Goal: Transaction & Acquisition: Purchase product/service

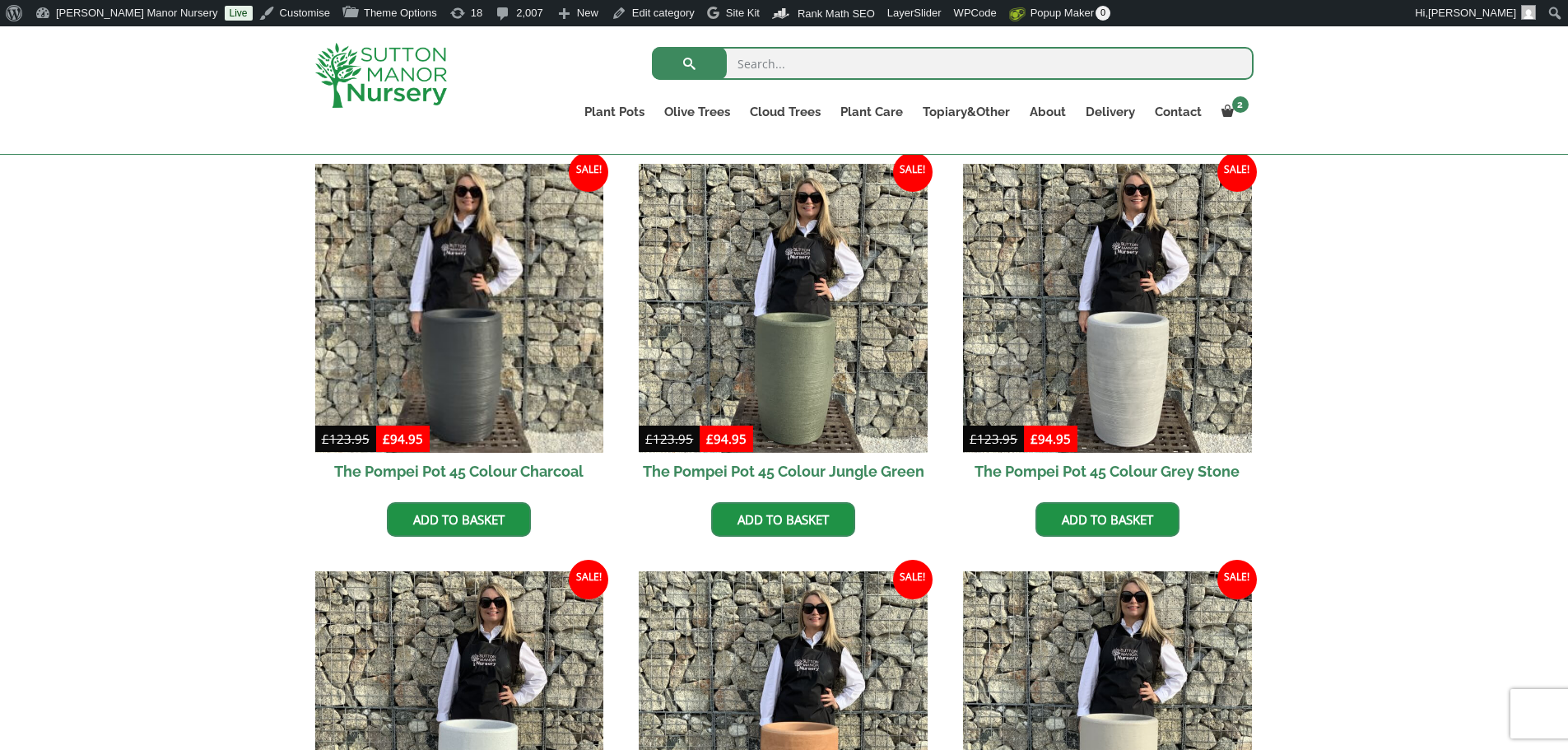
click at [800, 50] on input "search" at bounding box center [953, 63] width 602 height 33
type input "j758"
click at [652, 47] on button "submit" at bounding box center [690, 63] width 75 height 33
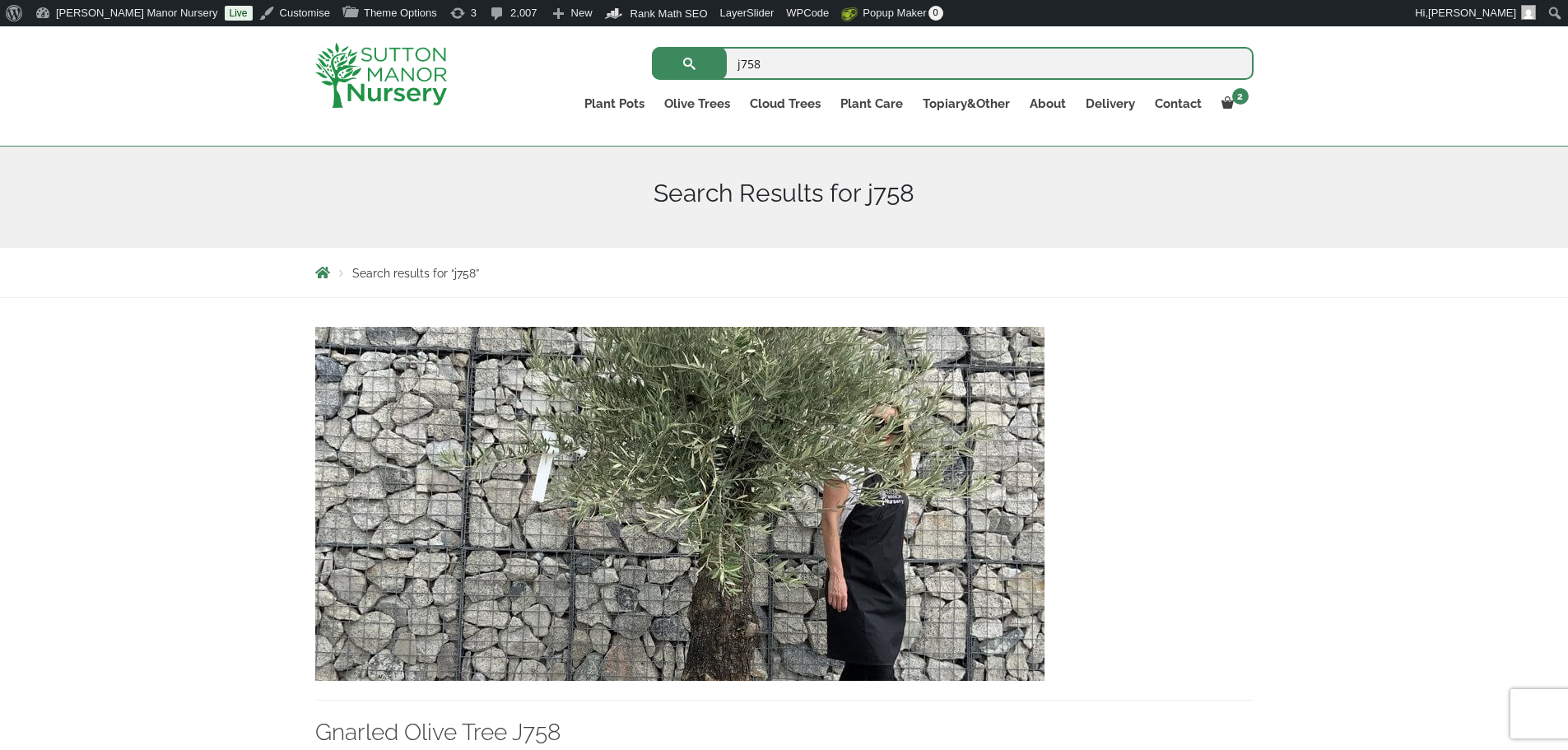
scroll to position [329, 0]
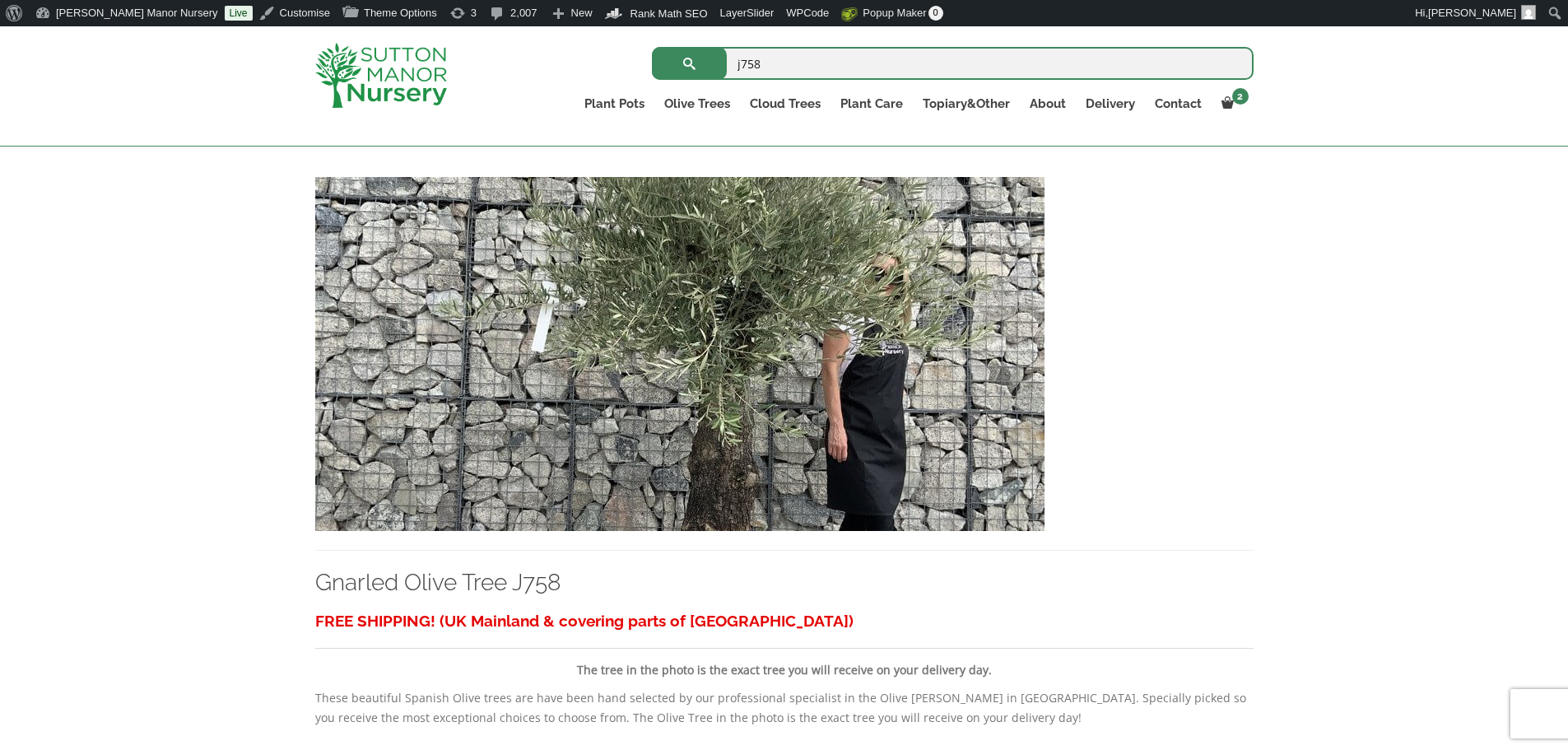
click at [820, 358] on img at bounding box center [679, 354] width 729 height 354
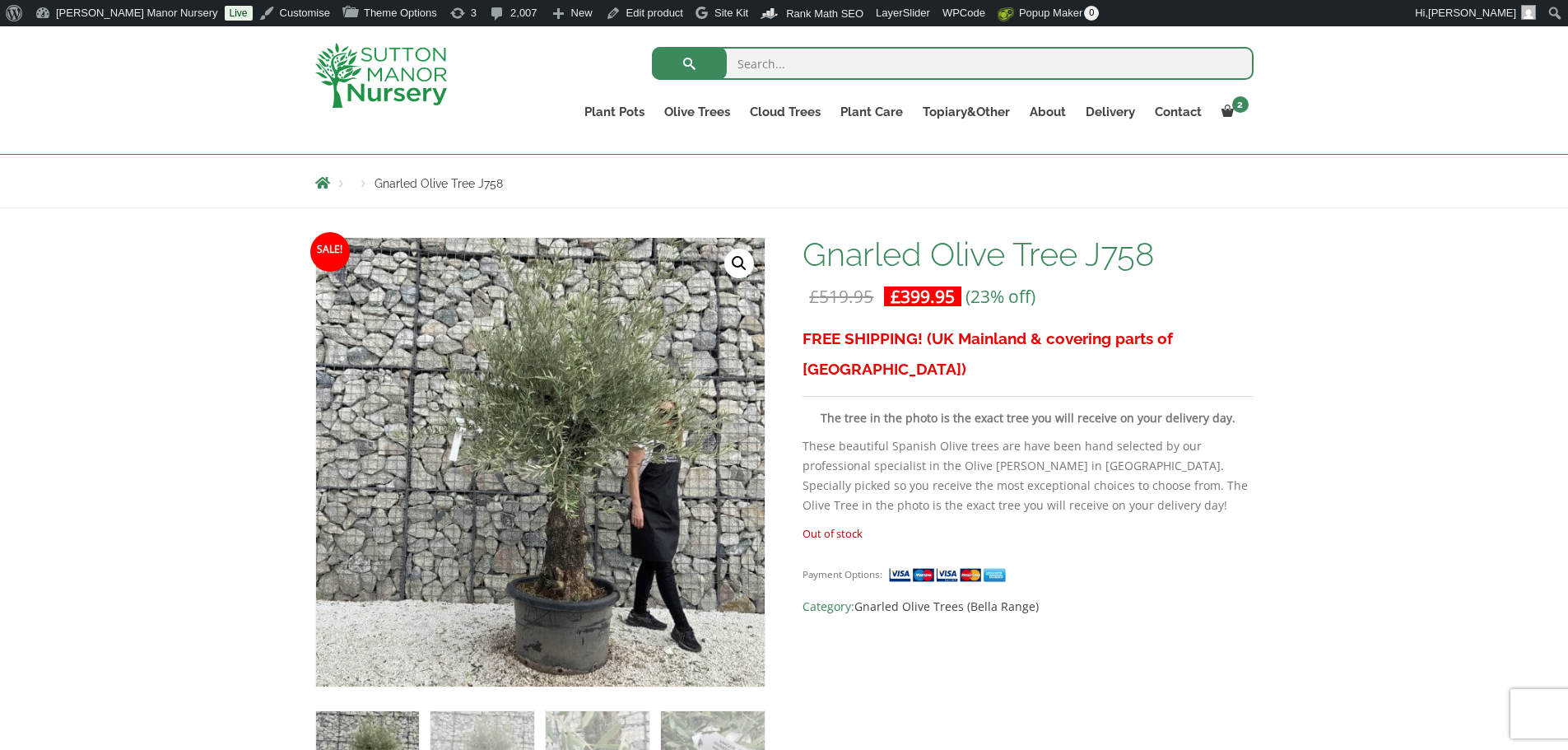
scroll to position [165, 0]
